Goal: Go to known website: Access a specific website the user already knows

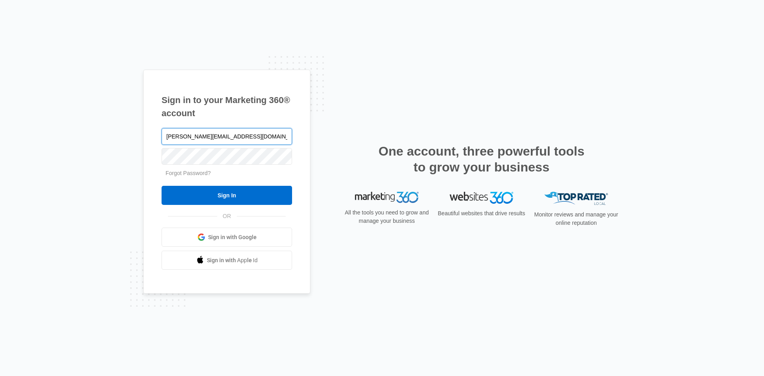
drag, startPoint x: 234, startPoint y: 135, endPoint x: 151, endPoint y: 124, distance: 83.2
click at [151, 124] on div "Sign in to your Marketing 360® account [PERSON_NAME][EMAIL_ADDRESS][DOMAIN_NAME…" at bounding box center [226, 182] width 167 height 225
type input "[PERSON_NAME][EMAIL_ADDRESS][DOMAIN_NAME]"
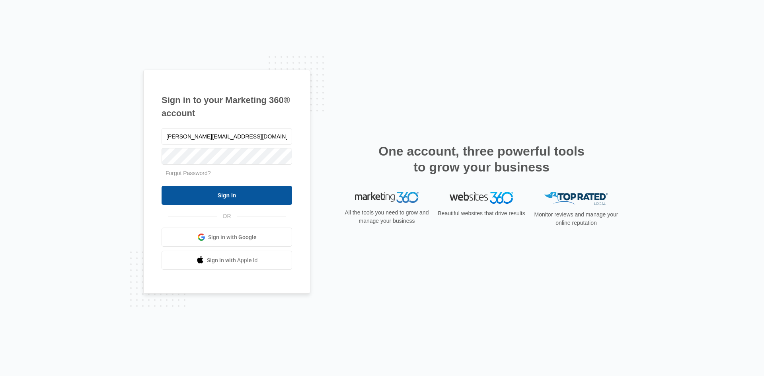
click at [215, 193] on input "Sign In" at bounding box center [227, 195] width 131 height 19
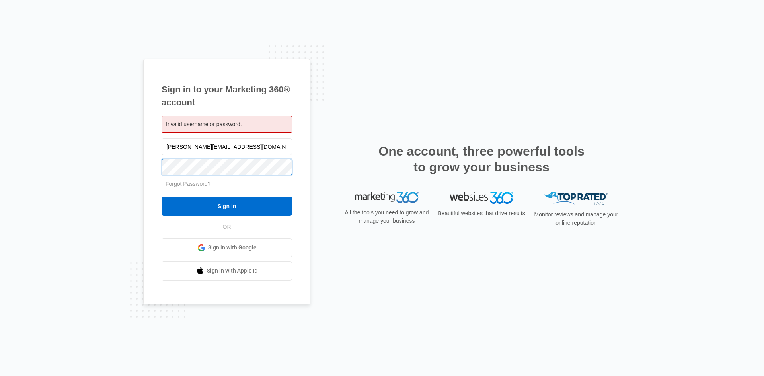
click at [162, 197] on input "Sign In" at bounding box center [227, 206] width 131 height 19
